Goal: Task Accomplishment & Management: Use online tool/utility

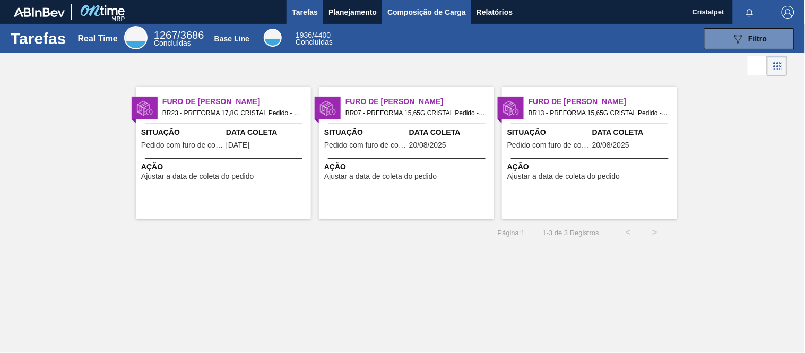
click at [438, 13] on span "Composição de Carga" at bounding box center [426, 12] width 79 height 13
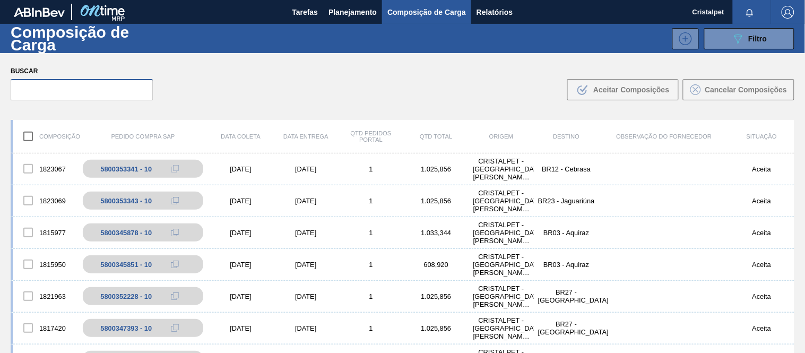
click at [42, 91] on input "text" at bounding box center [82, 89] width 142 height 21
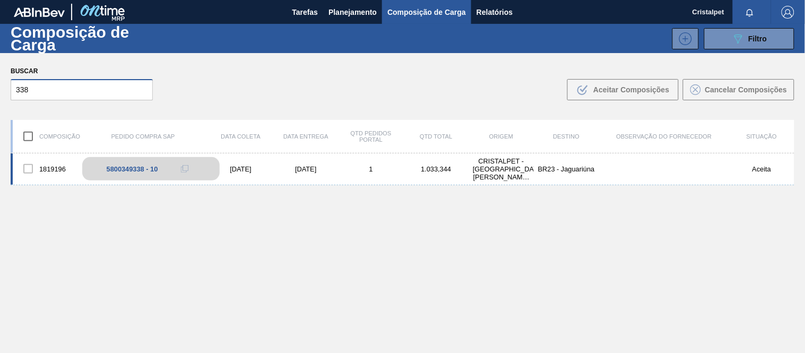
type input "338"
click at [142, 170] on div "5800349338 - 10" at bounding box center [132, 169] width 51 height 8
click at [262, 165] on div "[DATE]" at bounding box center [240, 169] width 65 height 8
click at [262, 167] on div "[DATE]" at bounding box center [240, 169] width 65 height 8
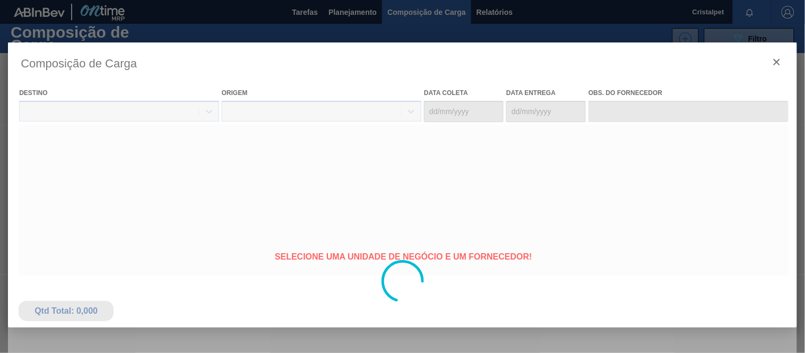
type coleta "[DATE]"
type entrega "[DATE]"
